Goal: Information Seeking & Learning: Learn about a topic

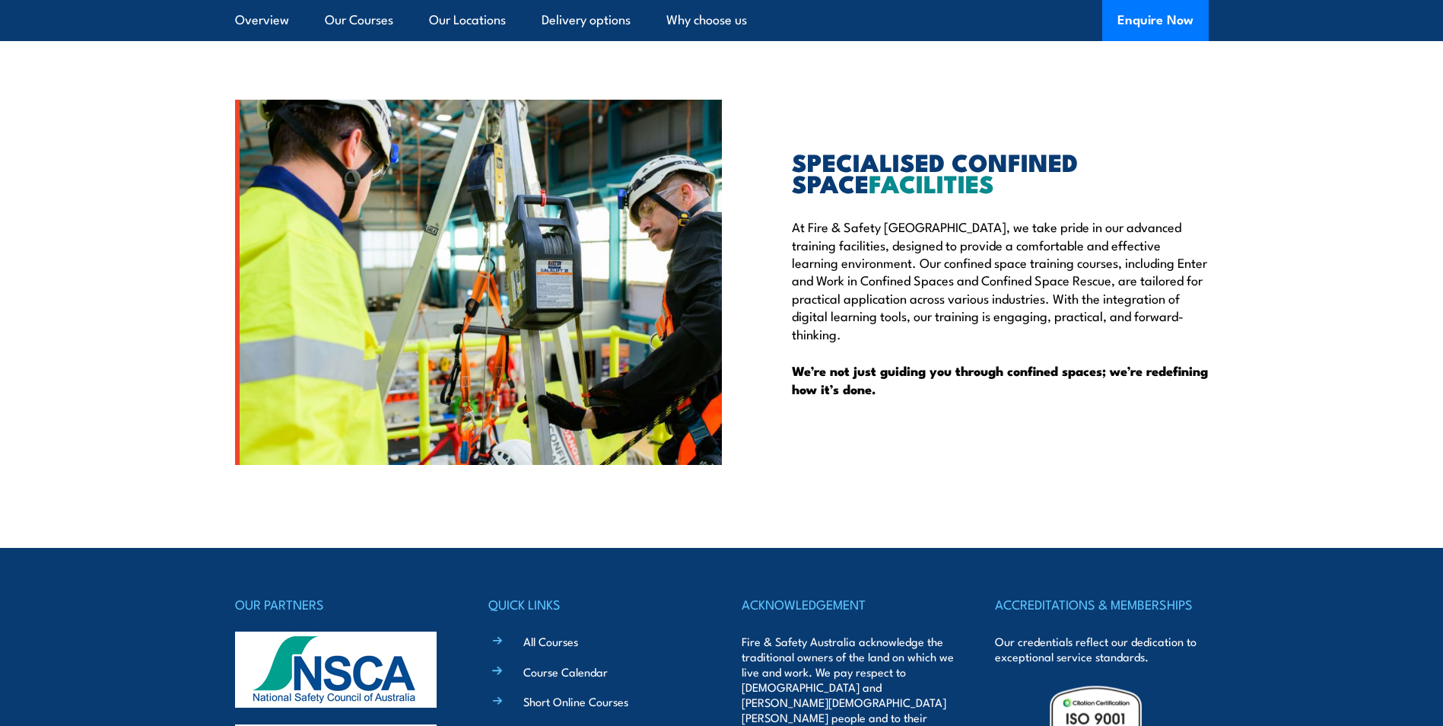
scroll to position [3499, 0]
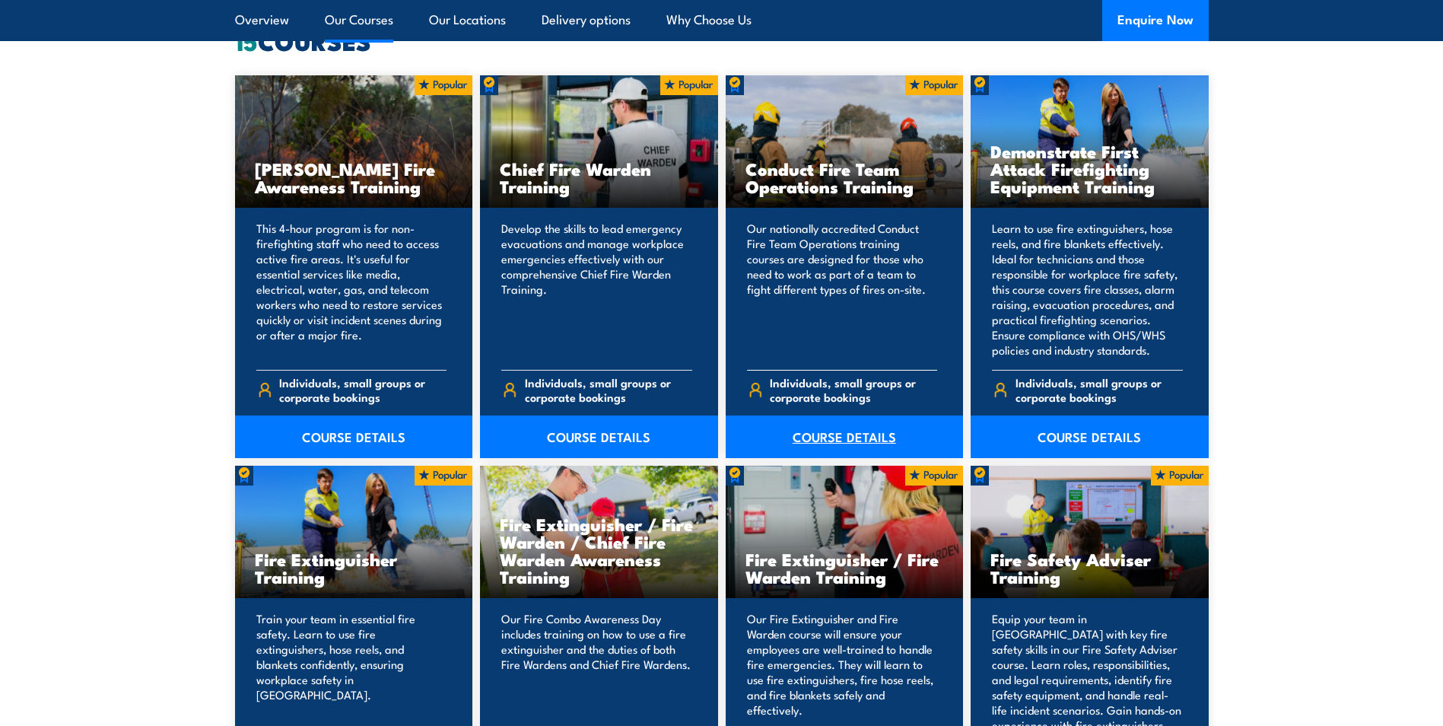
scroll to position [1293, 0]
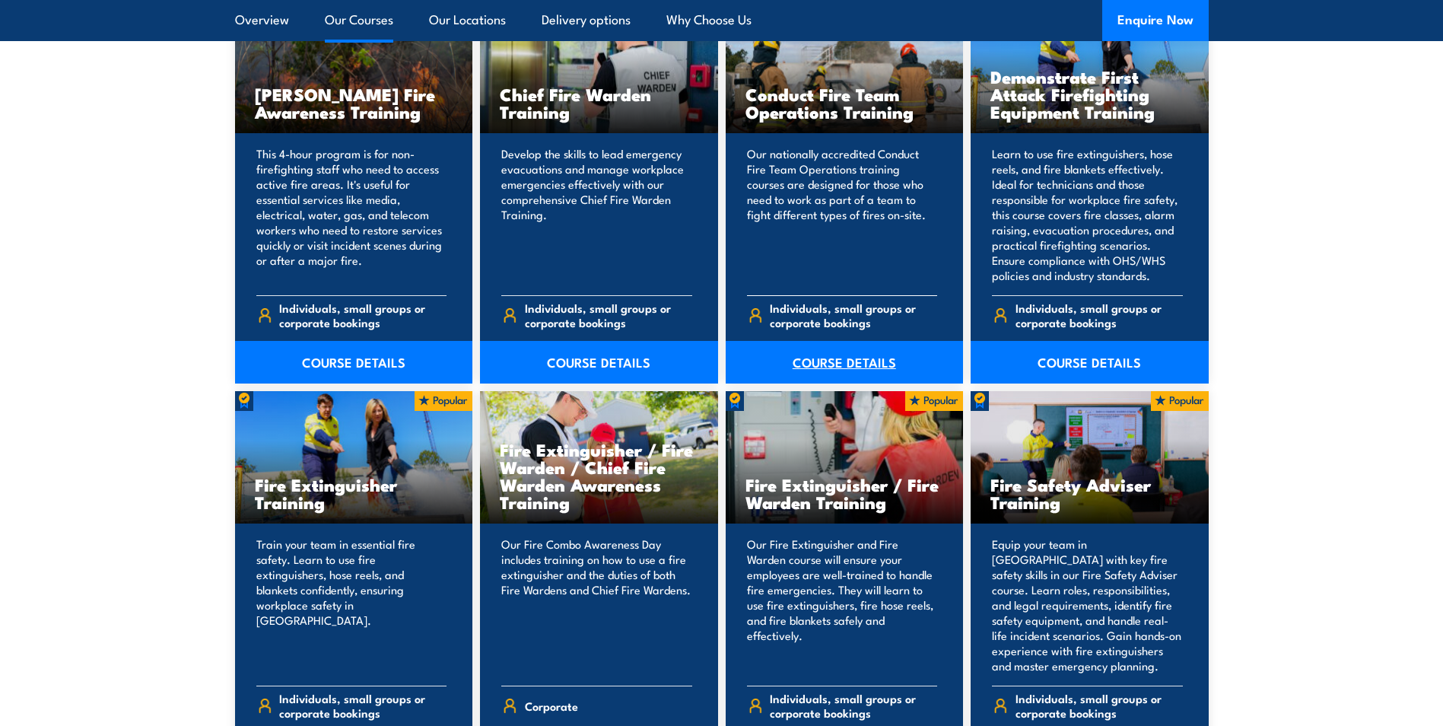
click at [829, 354] on link "COURSE DETAILS" at bounding box center [845, 362] width 238 height 43
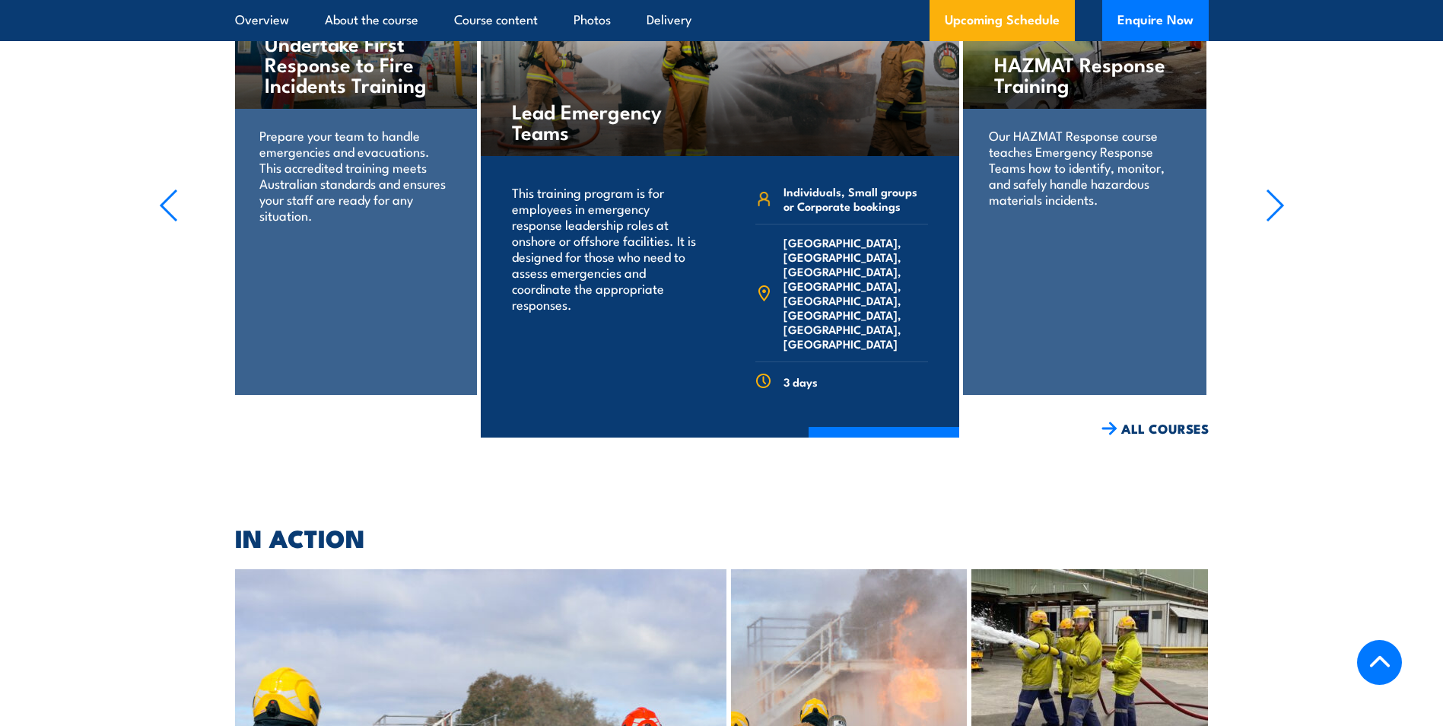
scroll to position [2891, 0]
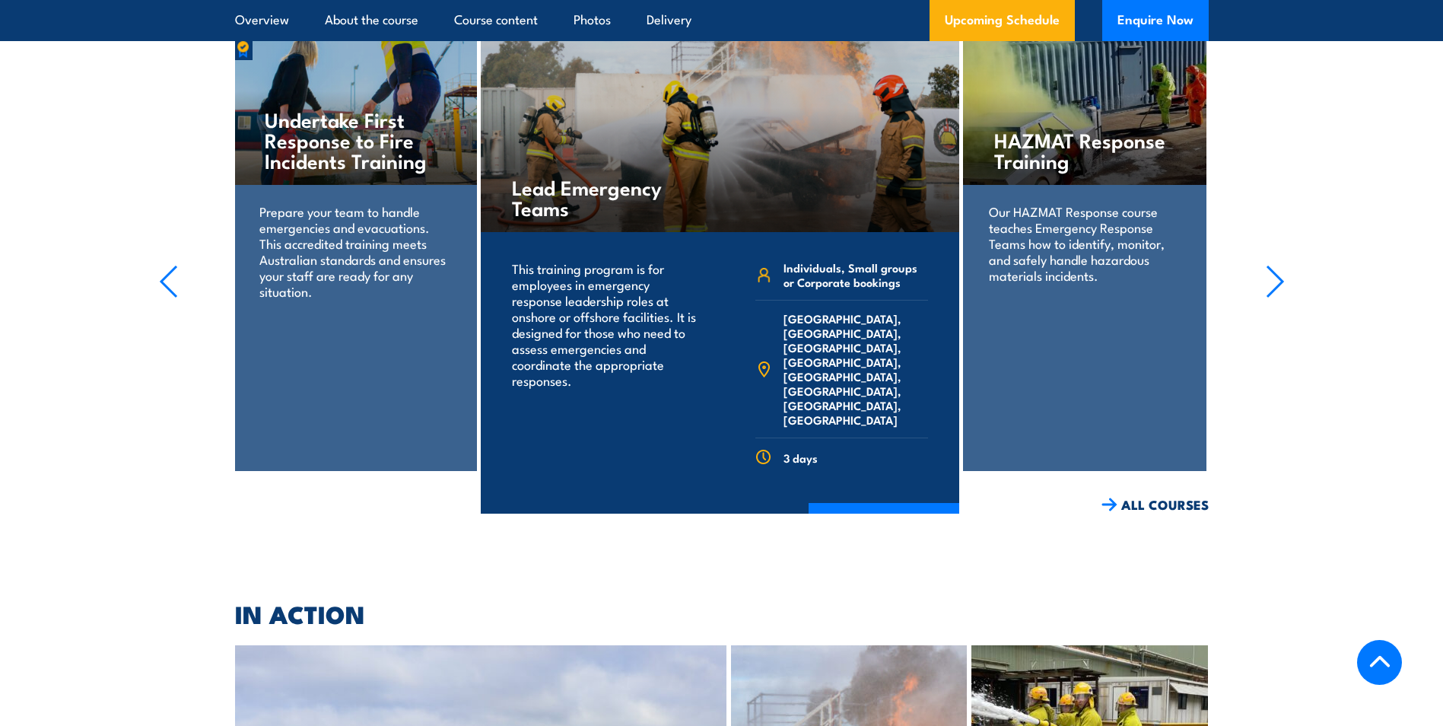
click at [1277, 278] on icon "button" at bounding box center [1274, 281] width 15 height 30
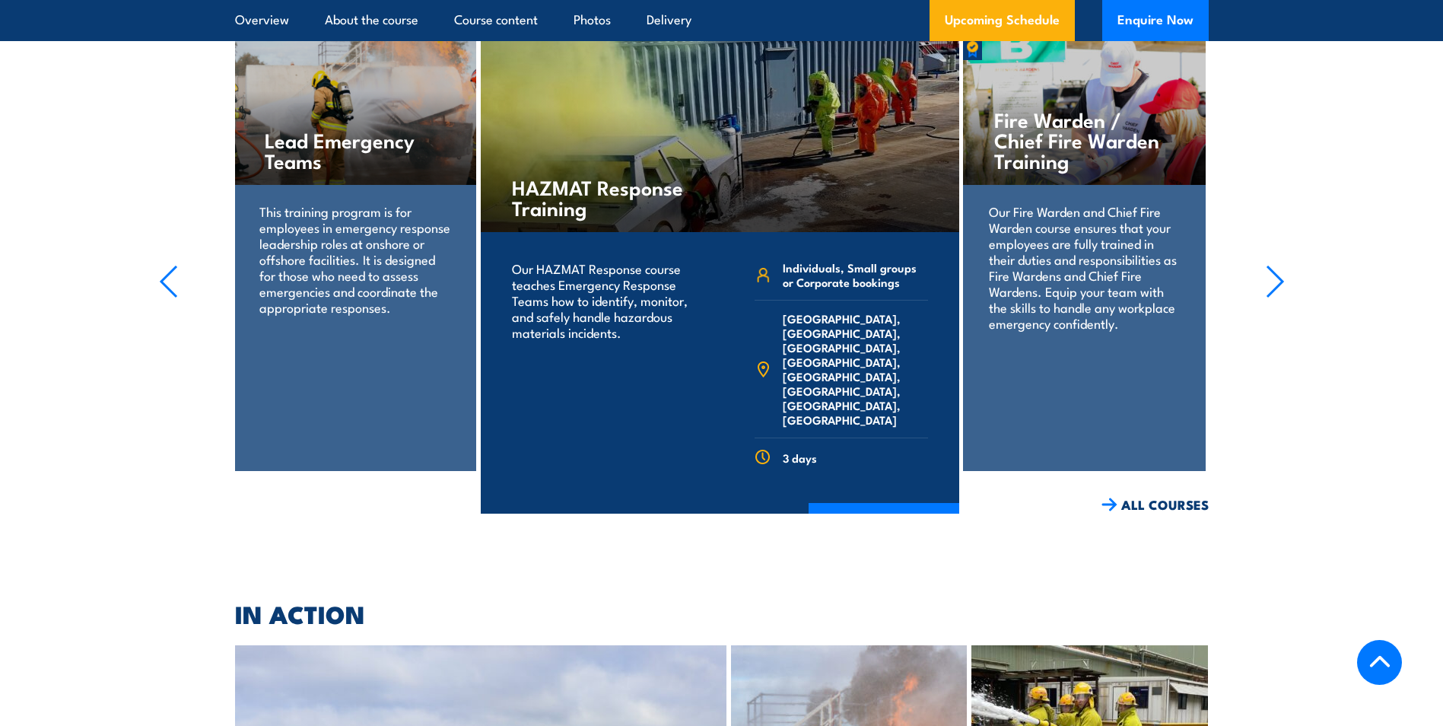
click at [1277, 278] on icon "button" at bounding box center [1274, 281] width 15 height 30
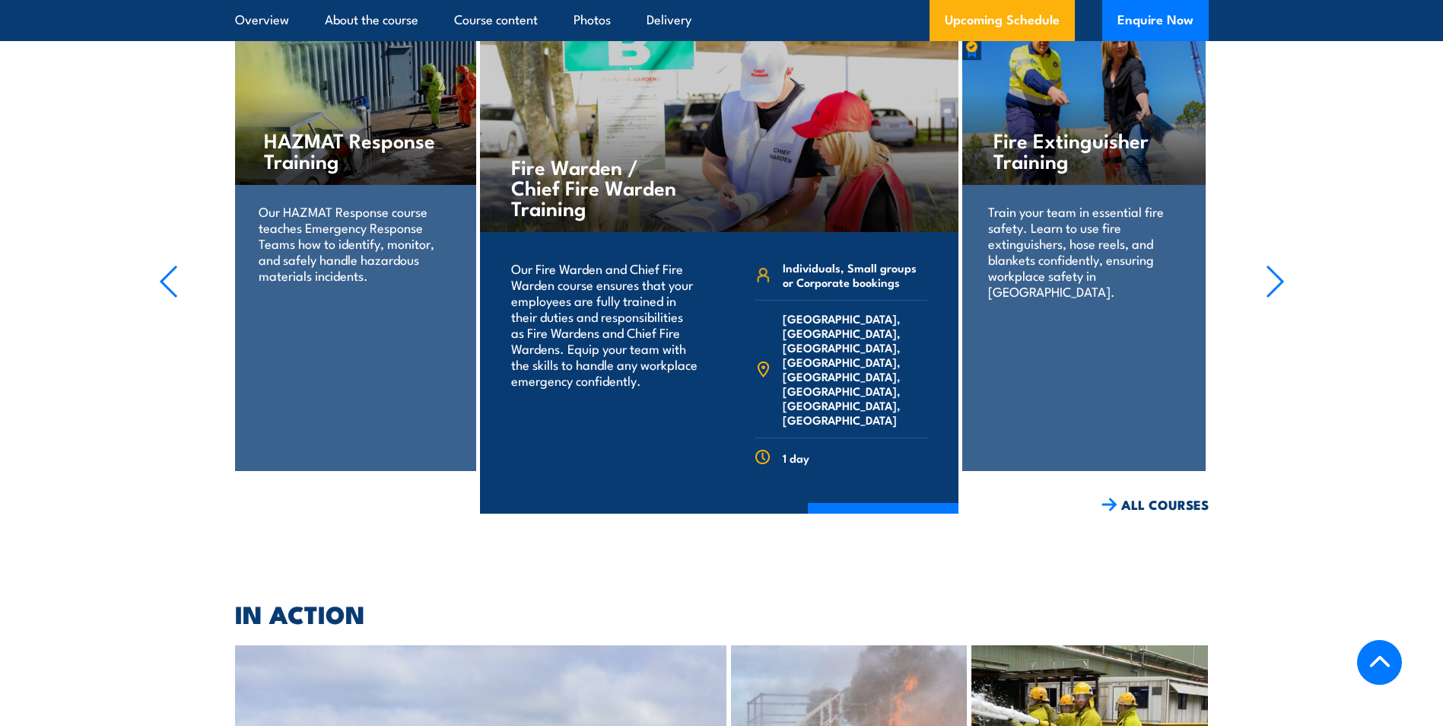
click at [1277, 278] on icon "button" at bounding box center [1274, 281] width 15 height 30
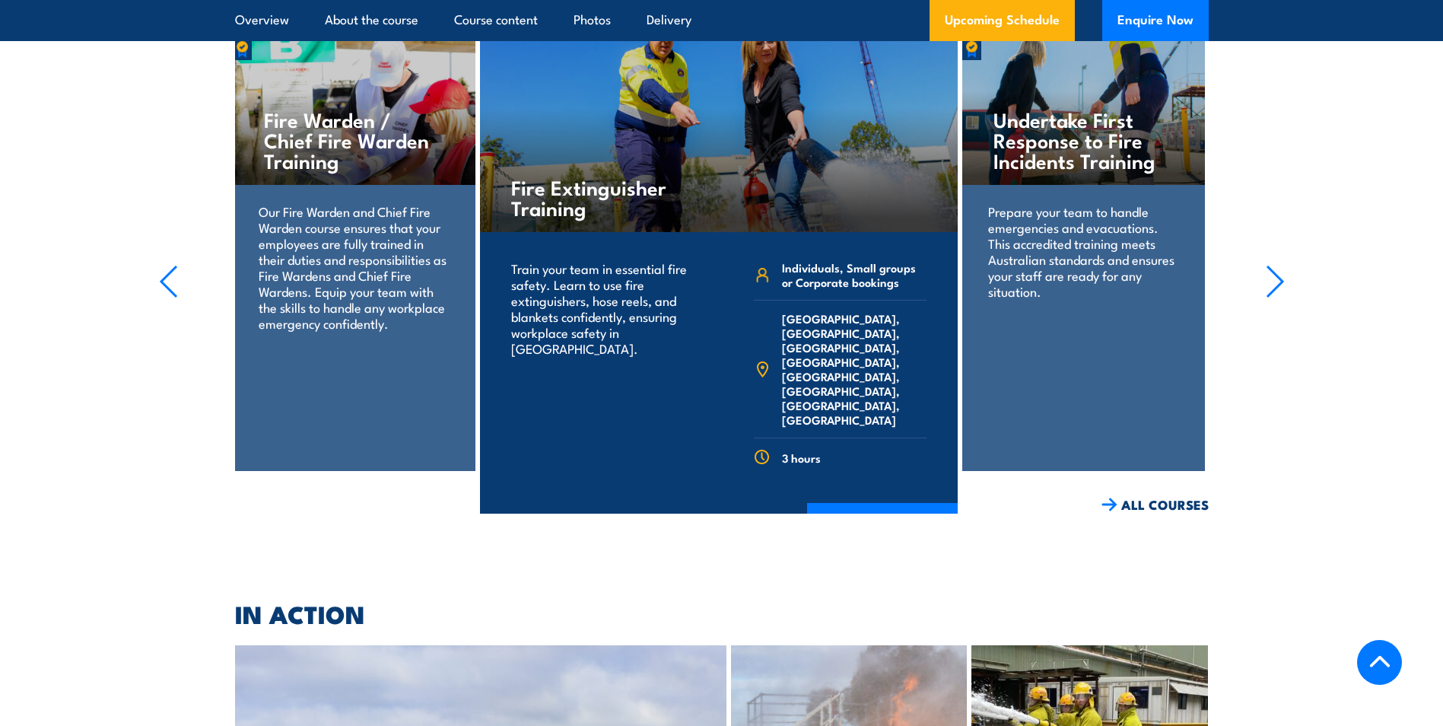
click at [1042, 267] on p "Prepare your team to handle emergencies and evacuations. This accredited traini…" at bounding box center [1083, 251] width 191 height 96
click at [1064, 138] on h4 "Undertake First Response to Fire Incidents Training" at bounding box center [1083, 140] width 180 height 62
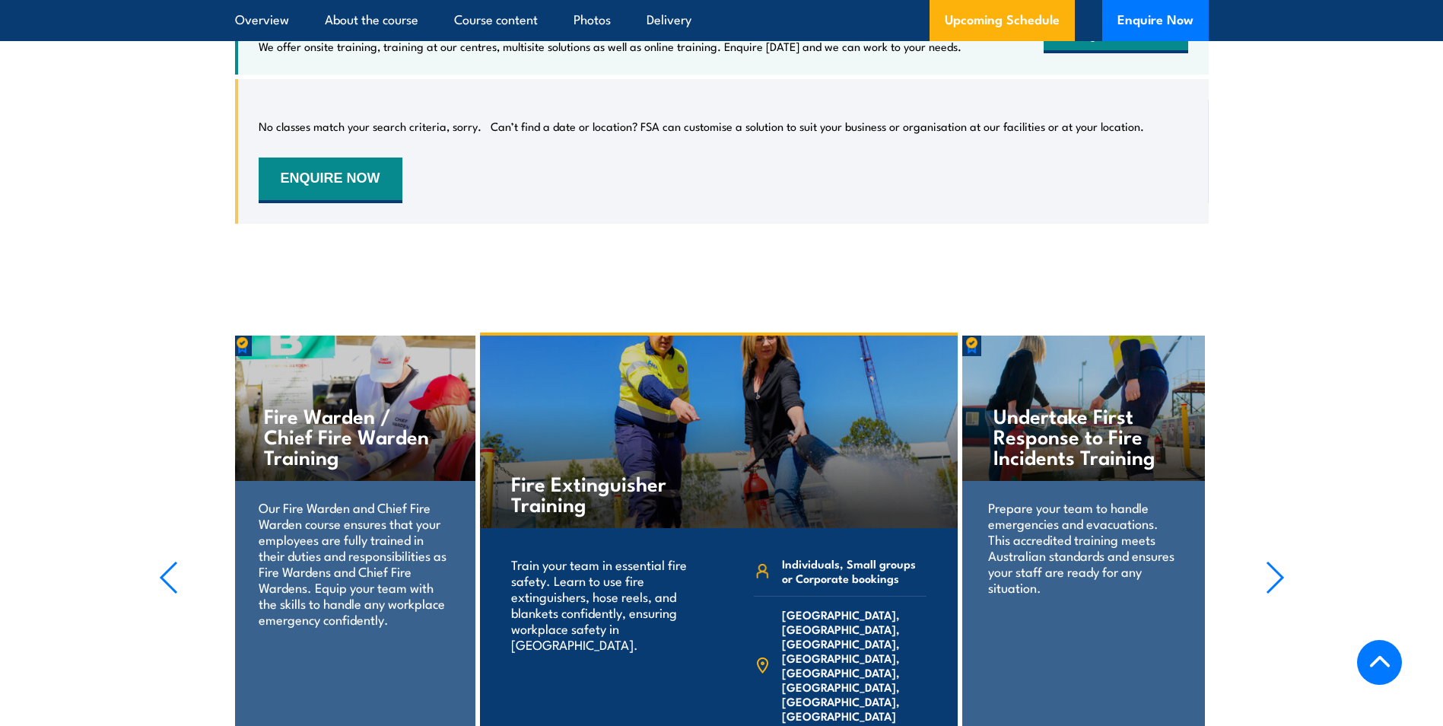
scroll to position [2586, 0]
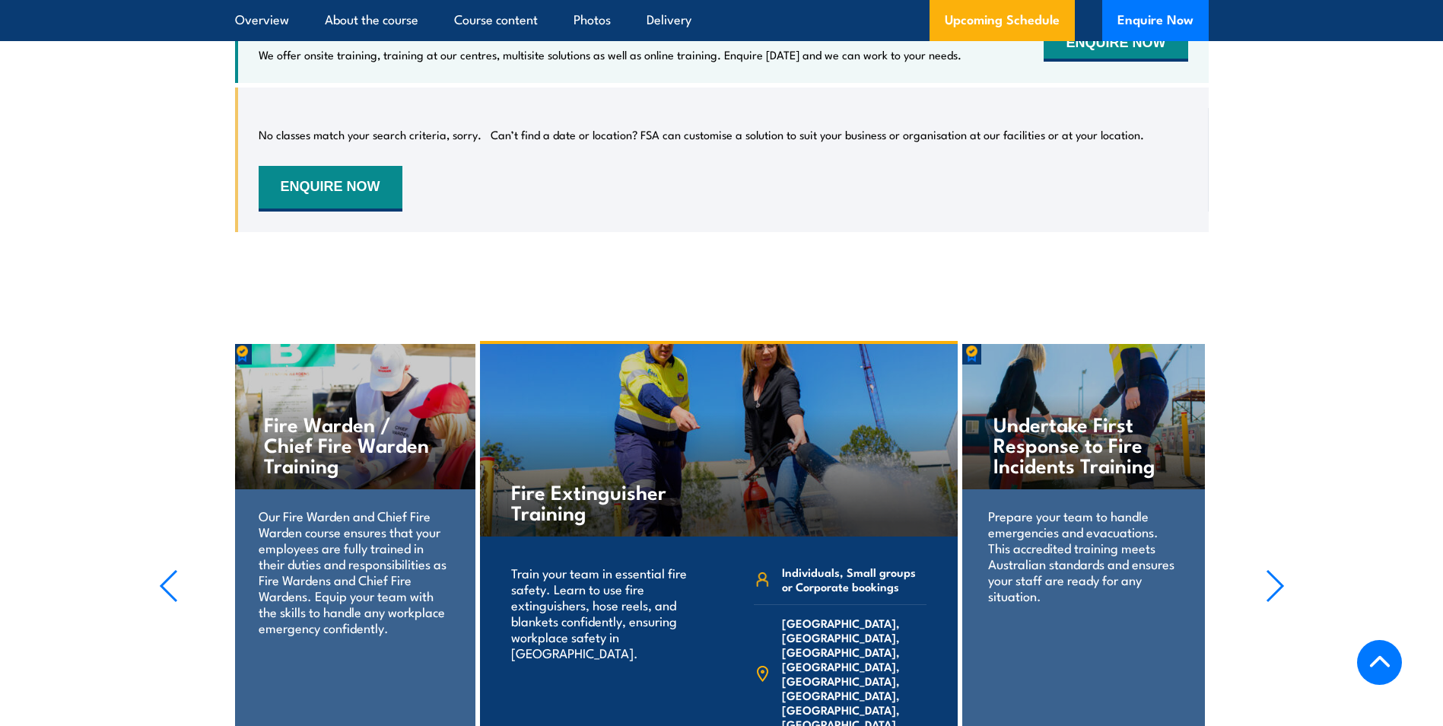
click at [1096, 413] on h4 "Undertake First Response to Fire Incidents Training" at bounding box center [1083, 444] width 180 height 62
click at [1269, 580] on icon "button" at bounding box center [1275, 585] width 19 height 33
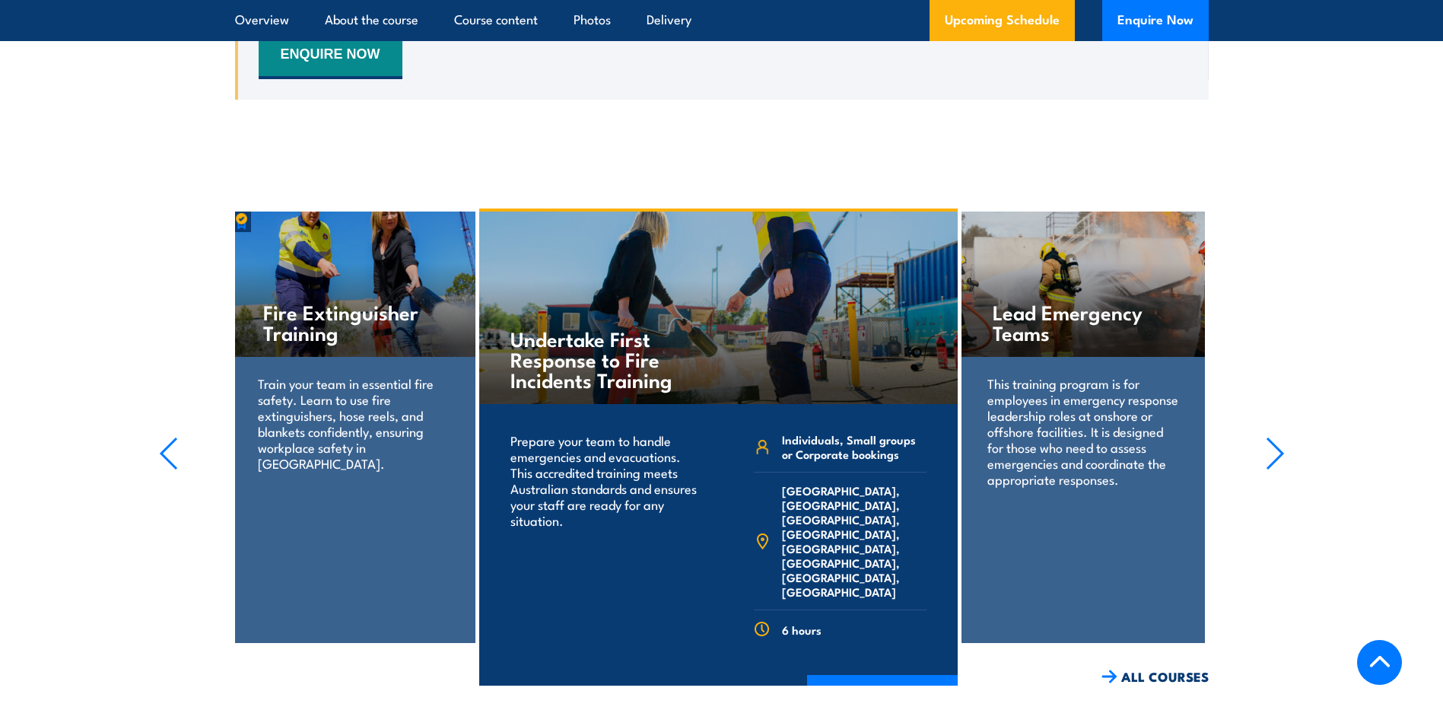
scroll to position [2891, 0]
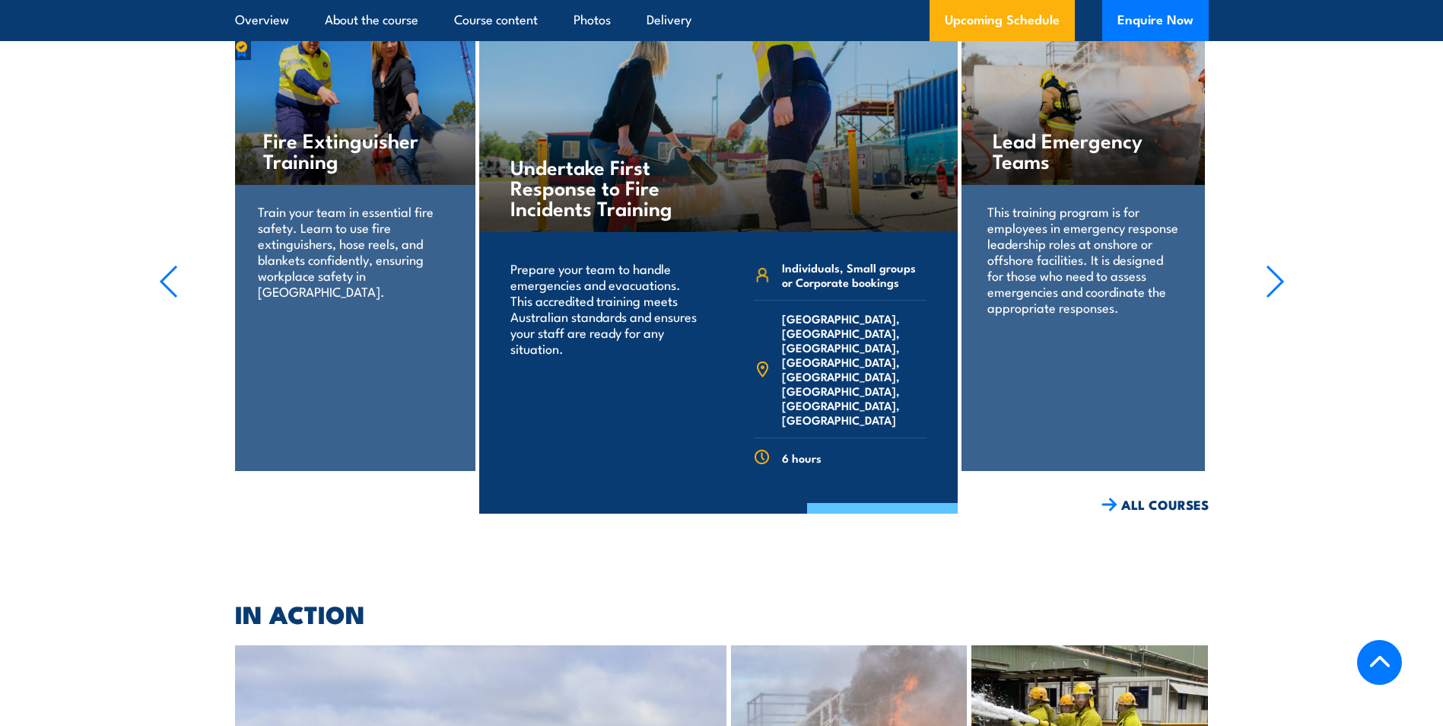
click at [857, 503] on link "COURSE DETAILS" at bounding box center [882, 523] width 151 height 40
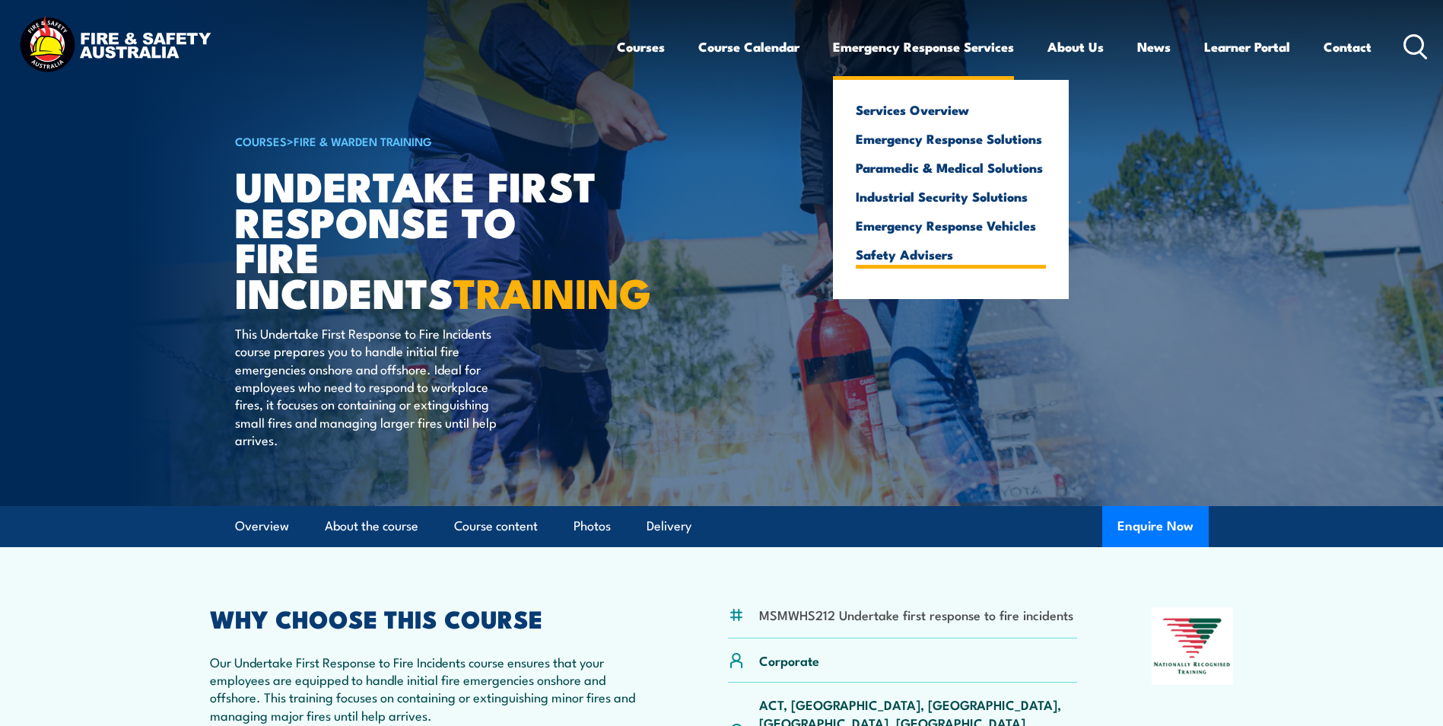
click at [911, 259] on link "Safety Advisers" at bounding box center [951, 254] width 190 height 14
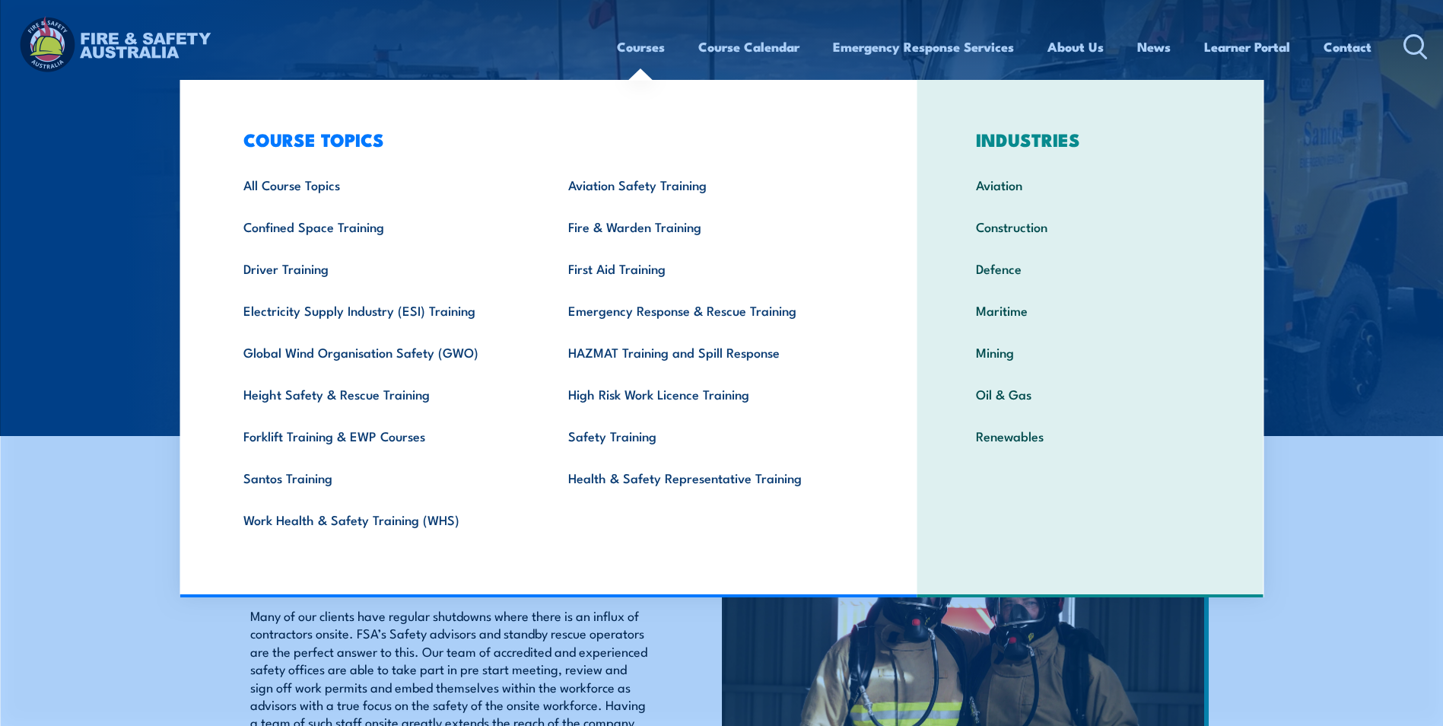
click at [634, 40] on link "Courses" at bounding box center [641, 47] width 48 height 40
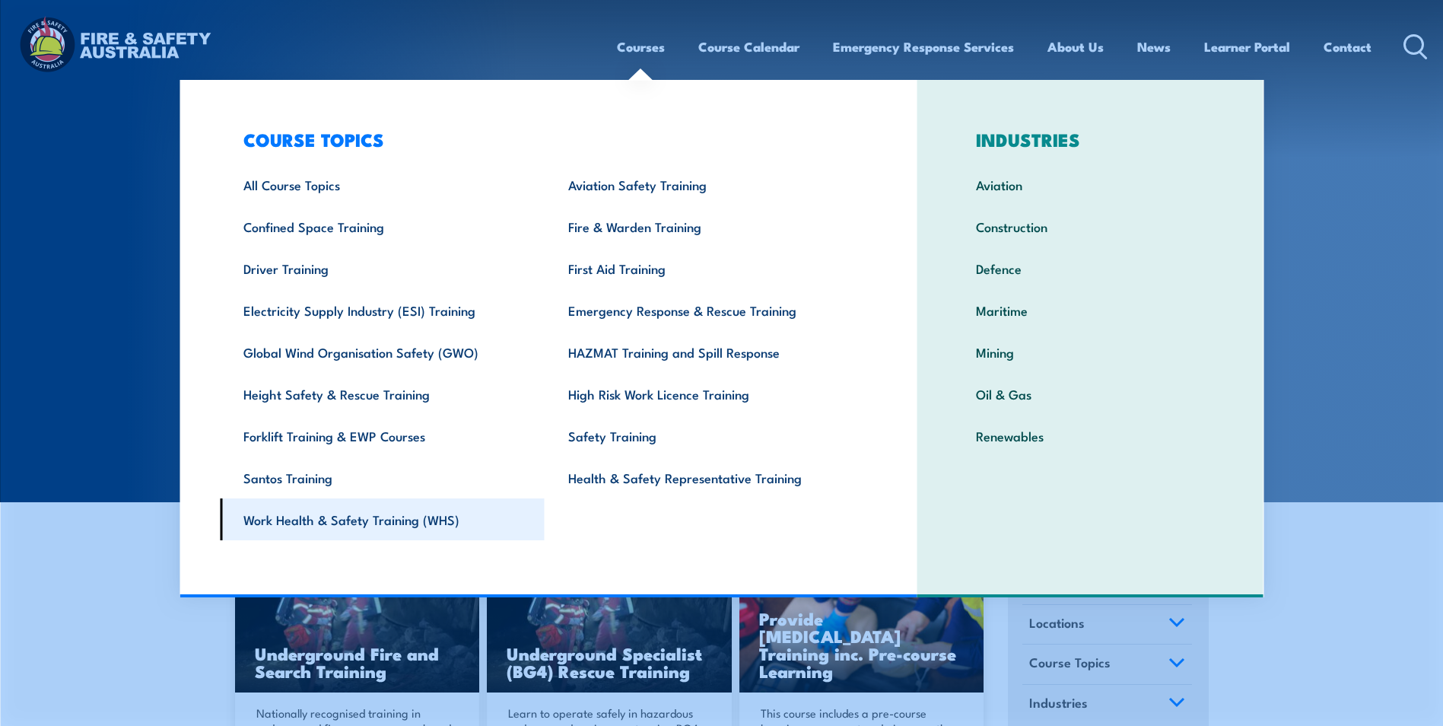
drag, startPoint x: 326, startPoint y: 519, endPoint x: 315, endPoint y: 531, distance: 16.7
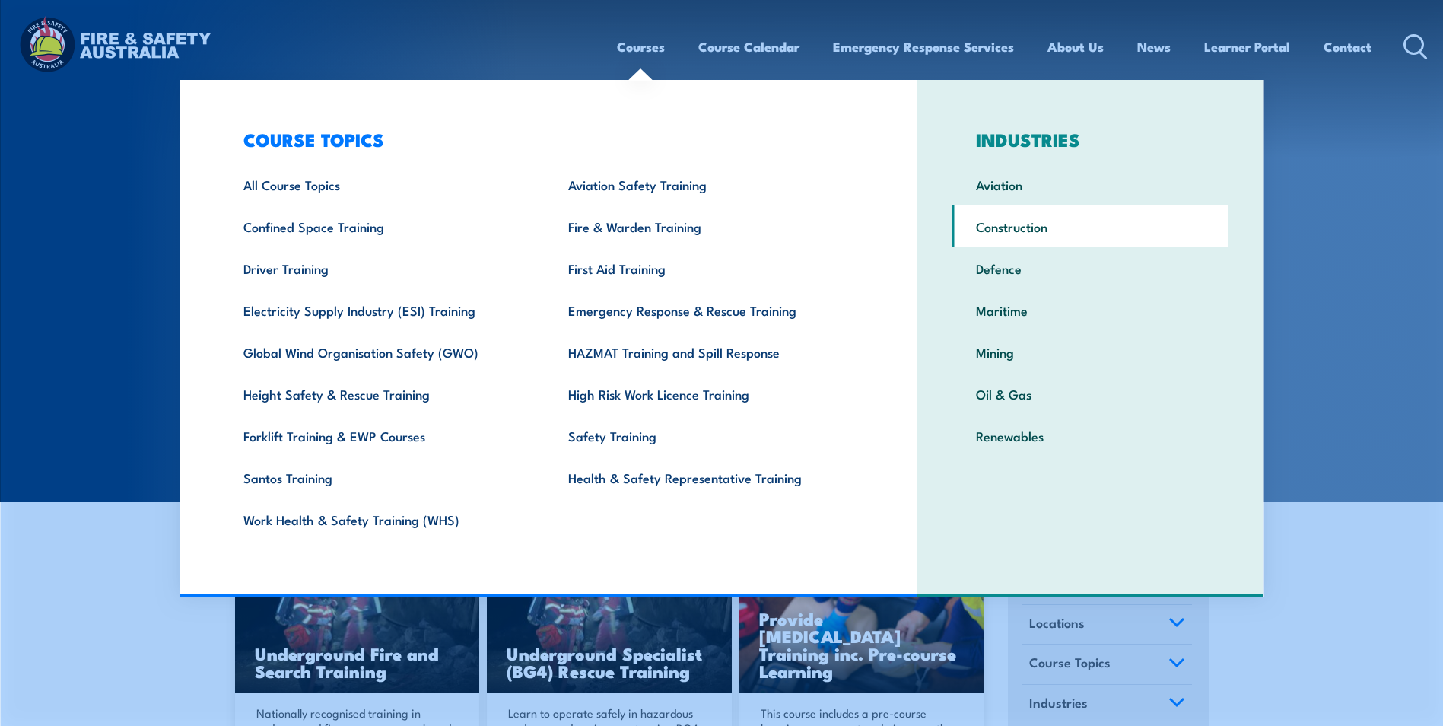
click at [1041, 218] on link "Construction" at bounding box center [1090, 226] width 276 height 42
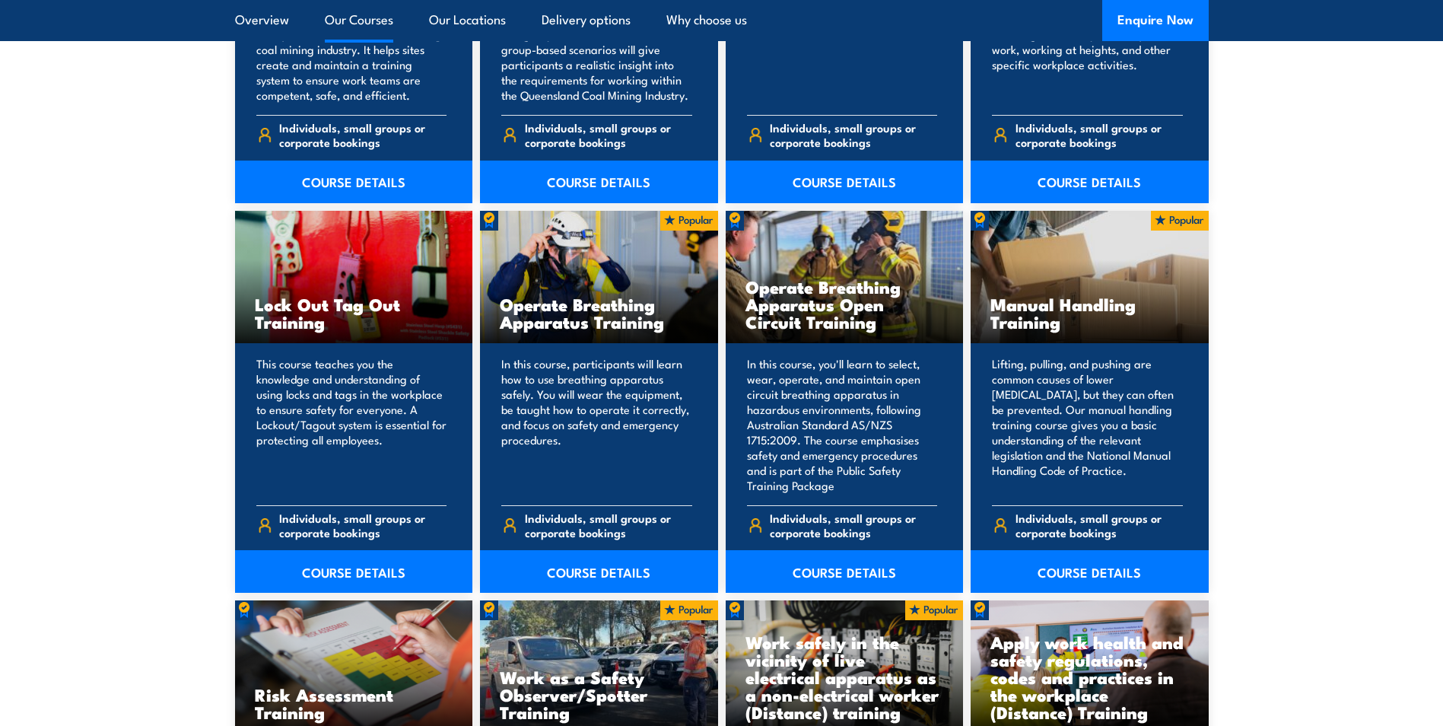
scroll to position [1597, 0]
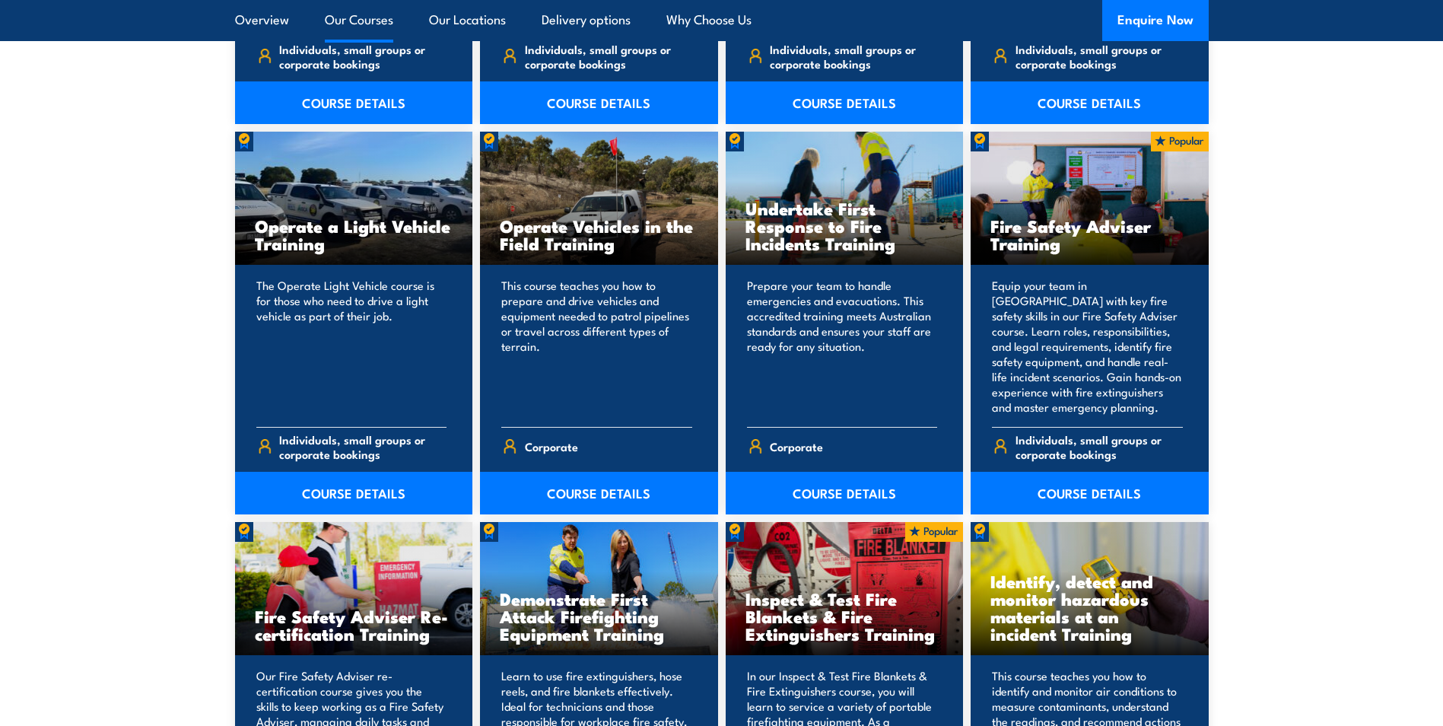
scroll to position [3803, 0]
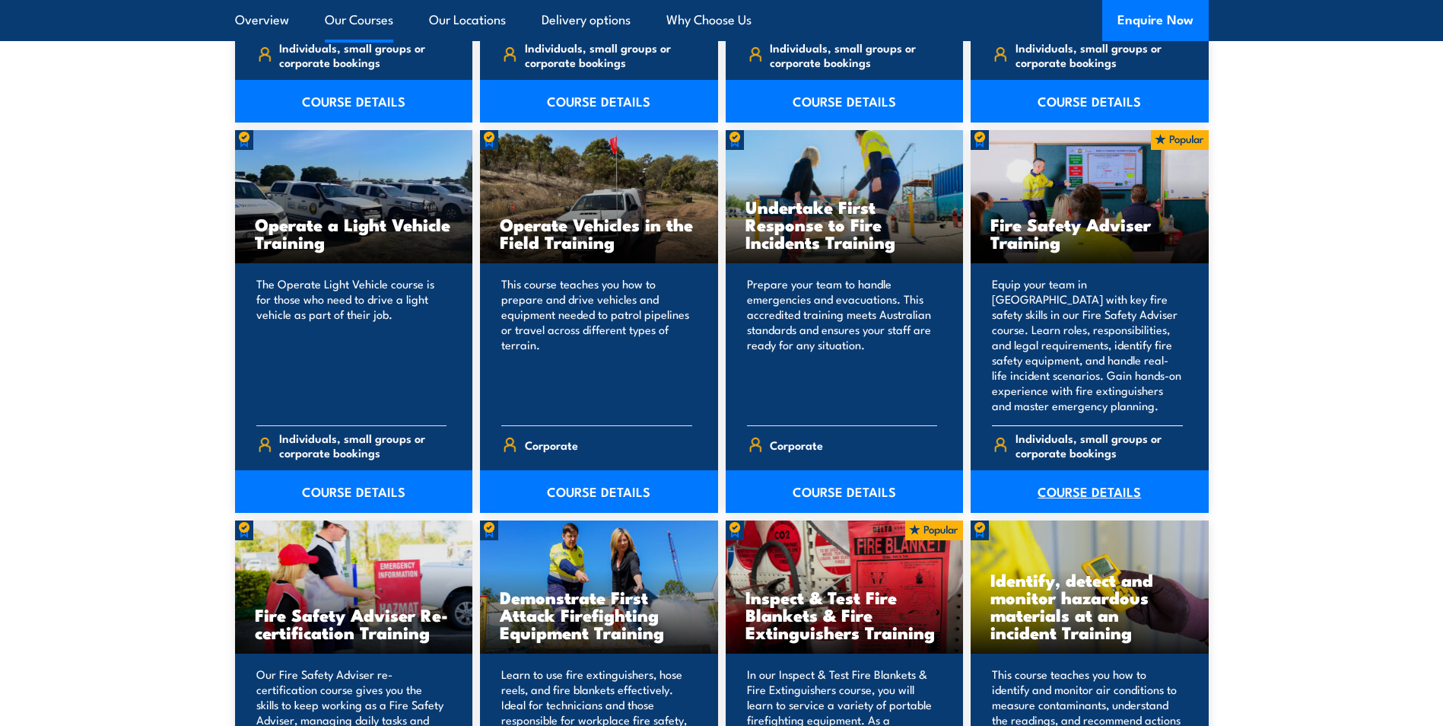
click at [1111, 479] on link "COURSE DETAILS" at bounding box center [1090, 491] width 238 height 43
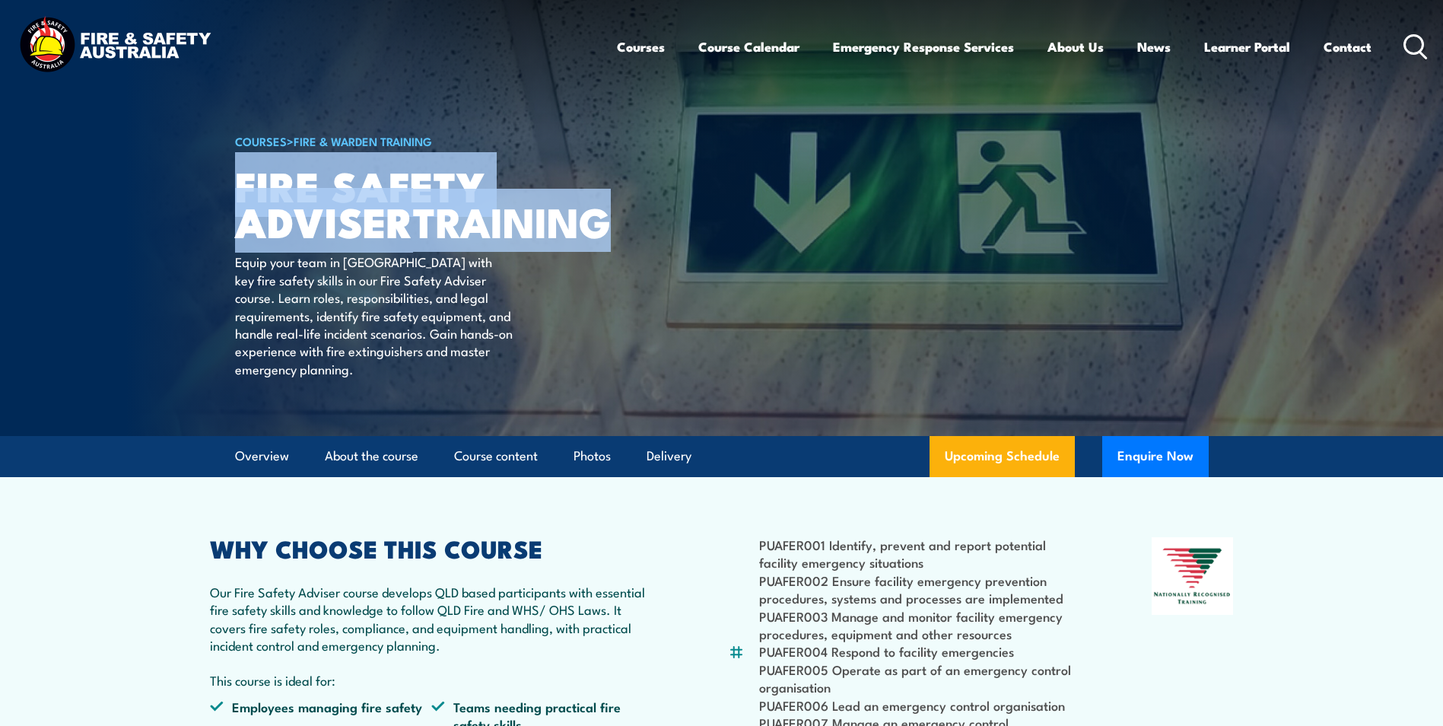
drag, startPoint x: 239, startPoint y: 174, endPoint x: 468, endPoint y: 262, distance: 245.1
click at [468, 238] on h1 "FIRE SAFETY ADVISER TRAINING" at bounding box center [423, 202] width 376 height 71
drag, startPoint x: 468, startPoint y: 262, endPoint x: 392, endPoint y: 235, distance: 80.6
copy h1 "FIRE SAFETY ADVISER TRAINING"
